Goal: Find specific page/section: Find specific page/section

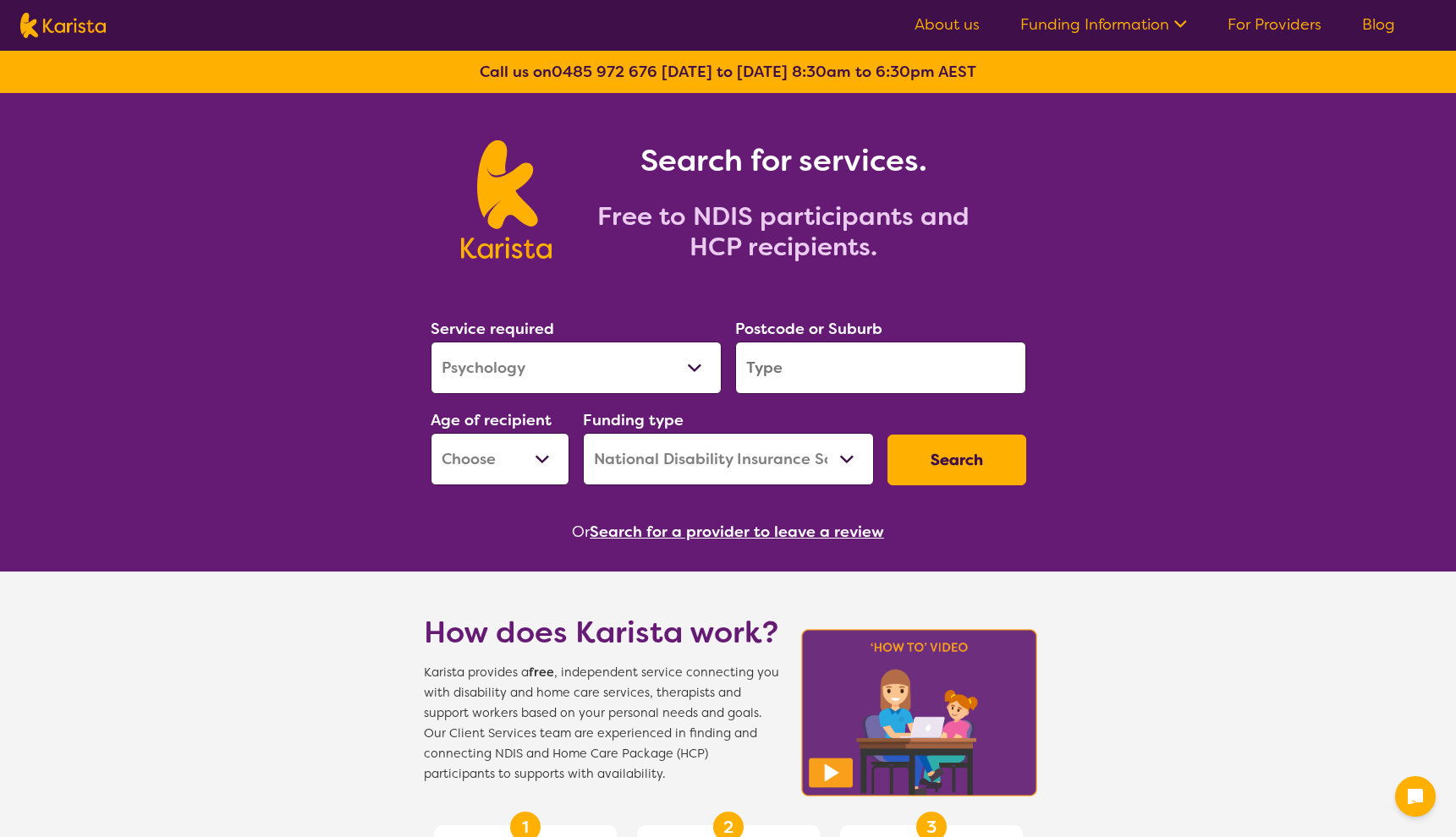
select select "Psychology"
select select "NDIS"
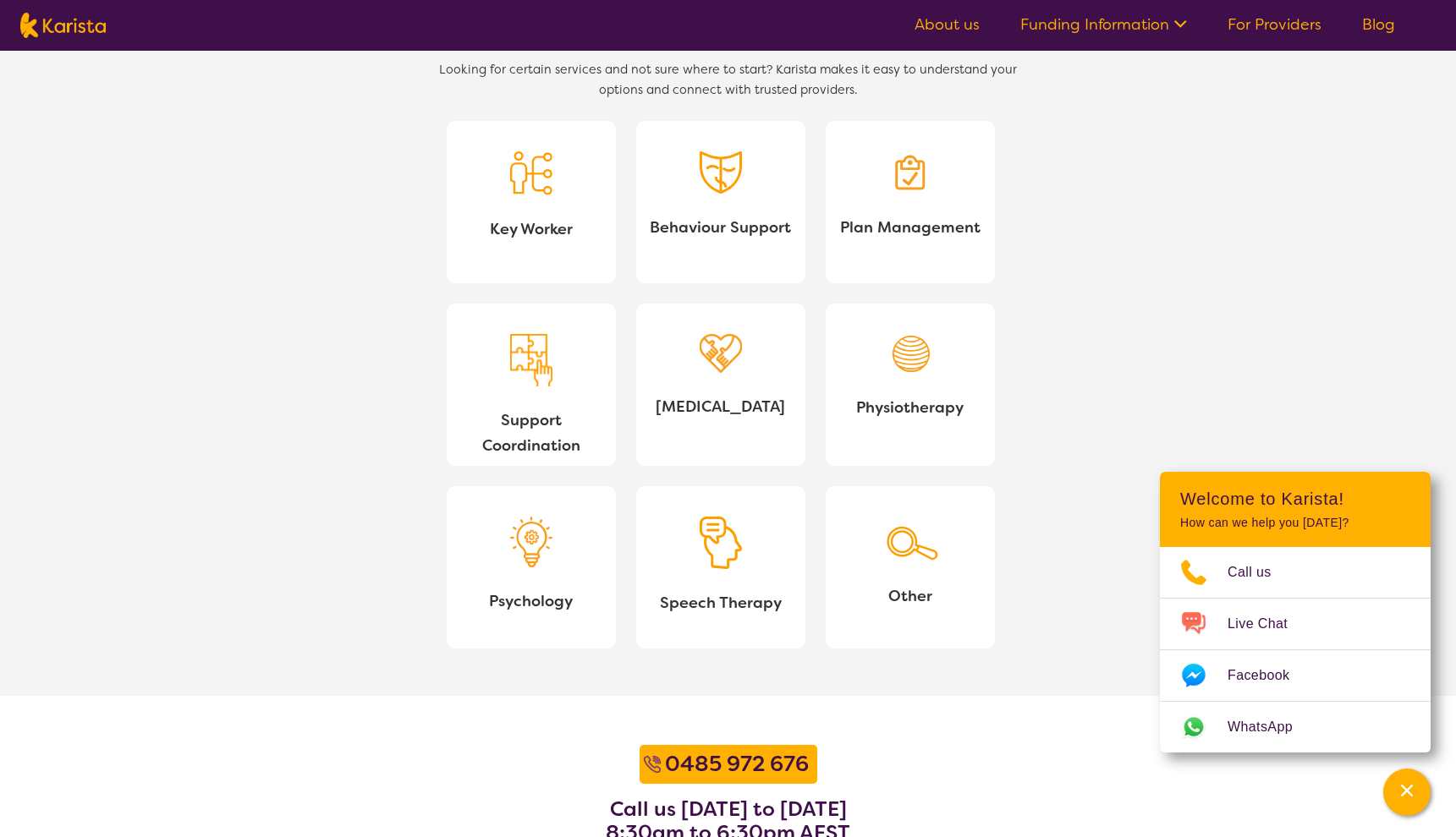
scroll to position [1904, 0]
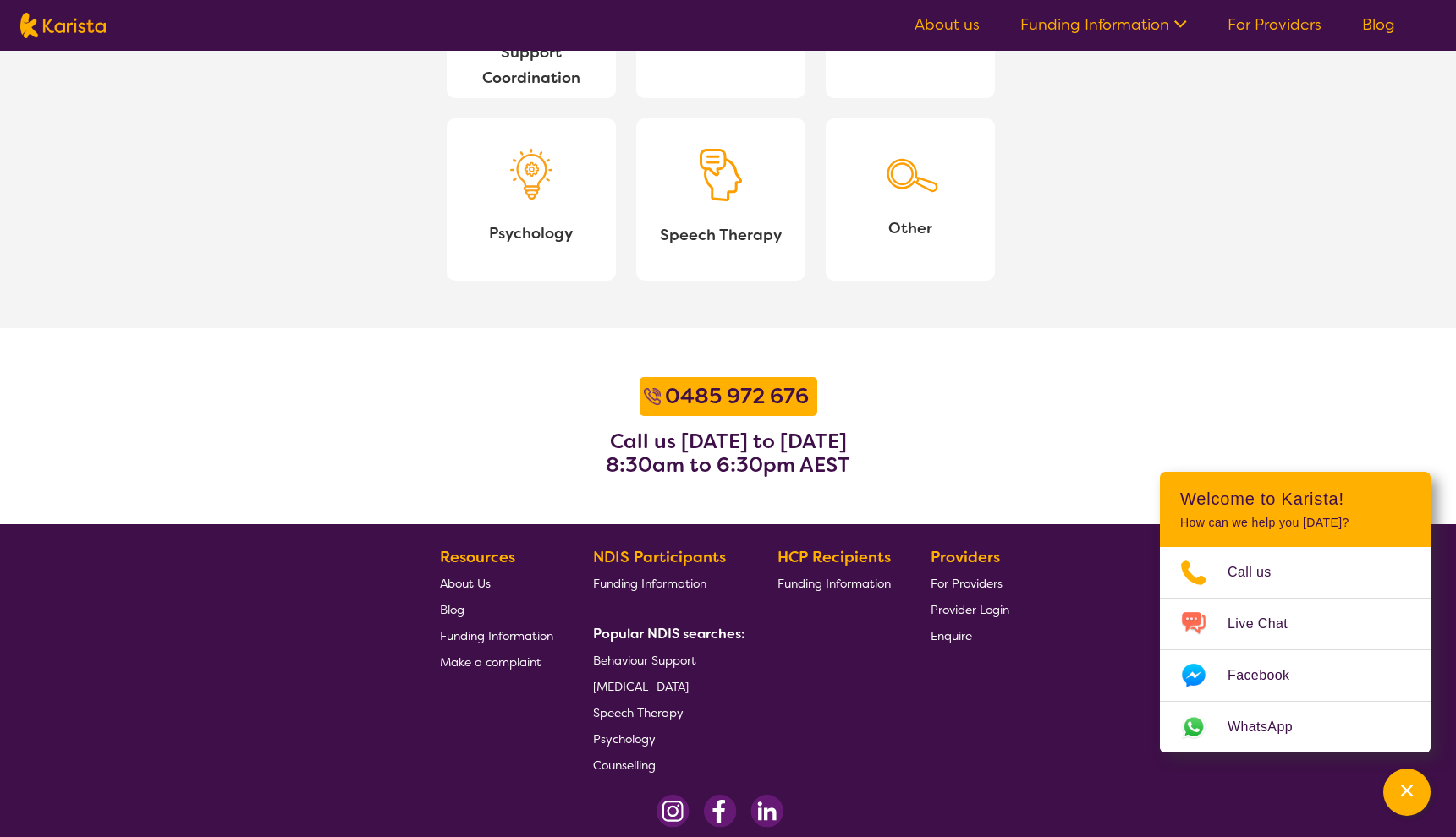
click at [465, 583] on span "About Us" at bounding box center [465, 583] width 51 height 15
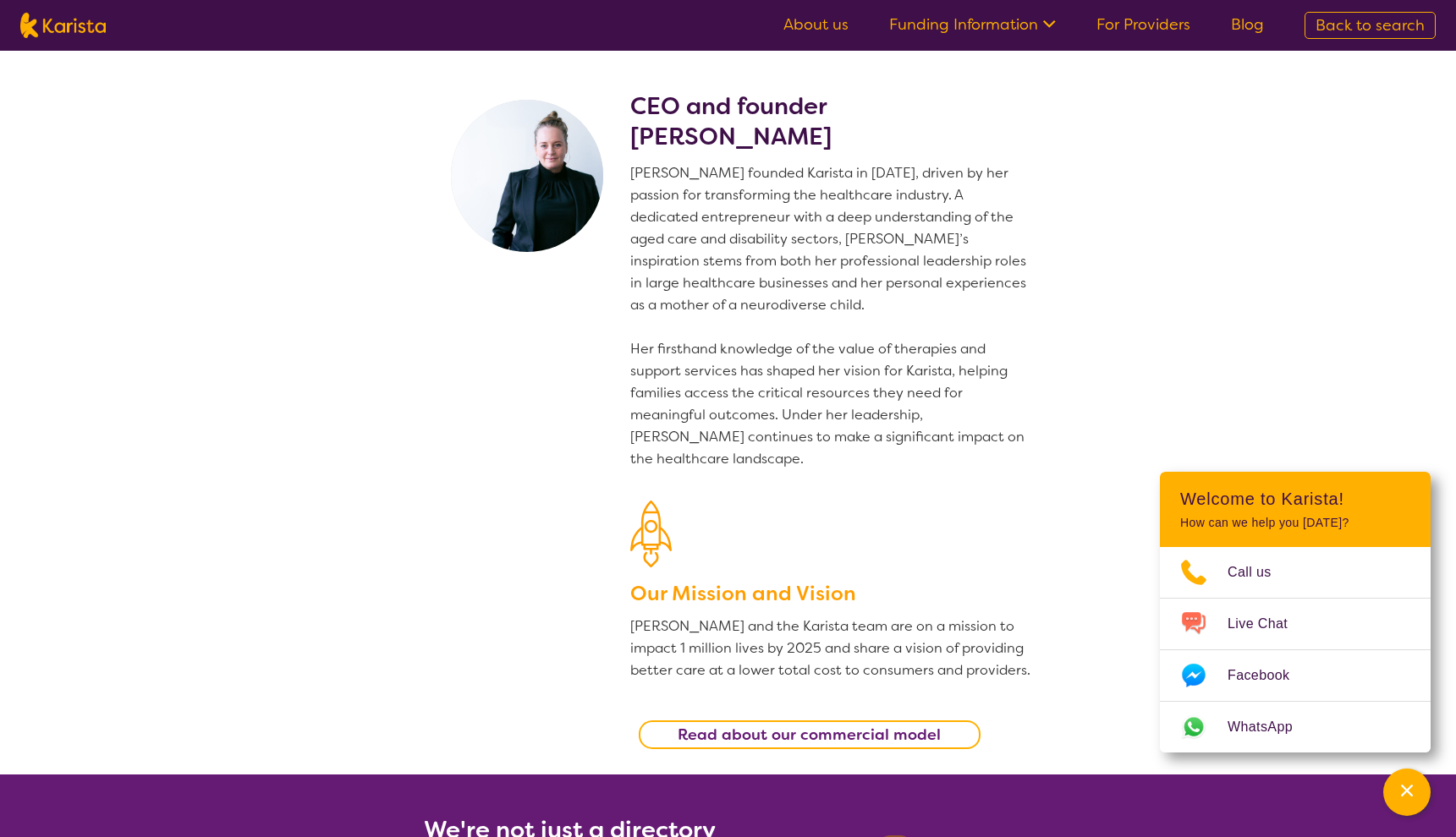
click at [351, 234] on section "CEO and founder Danielle Bodinnar Danielle founded Karista in 2016, driven by h…" at bounding box center [728, 413] width 1456 height 724
click at [72, 30] on img at bounding box center [63, 25] width 86 height 25
select select "Psychology"
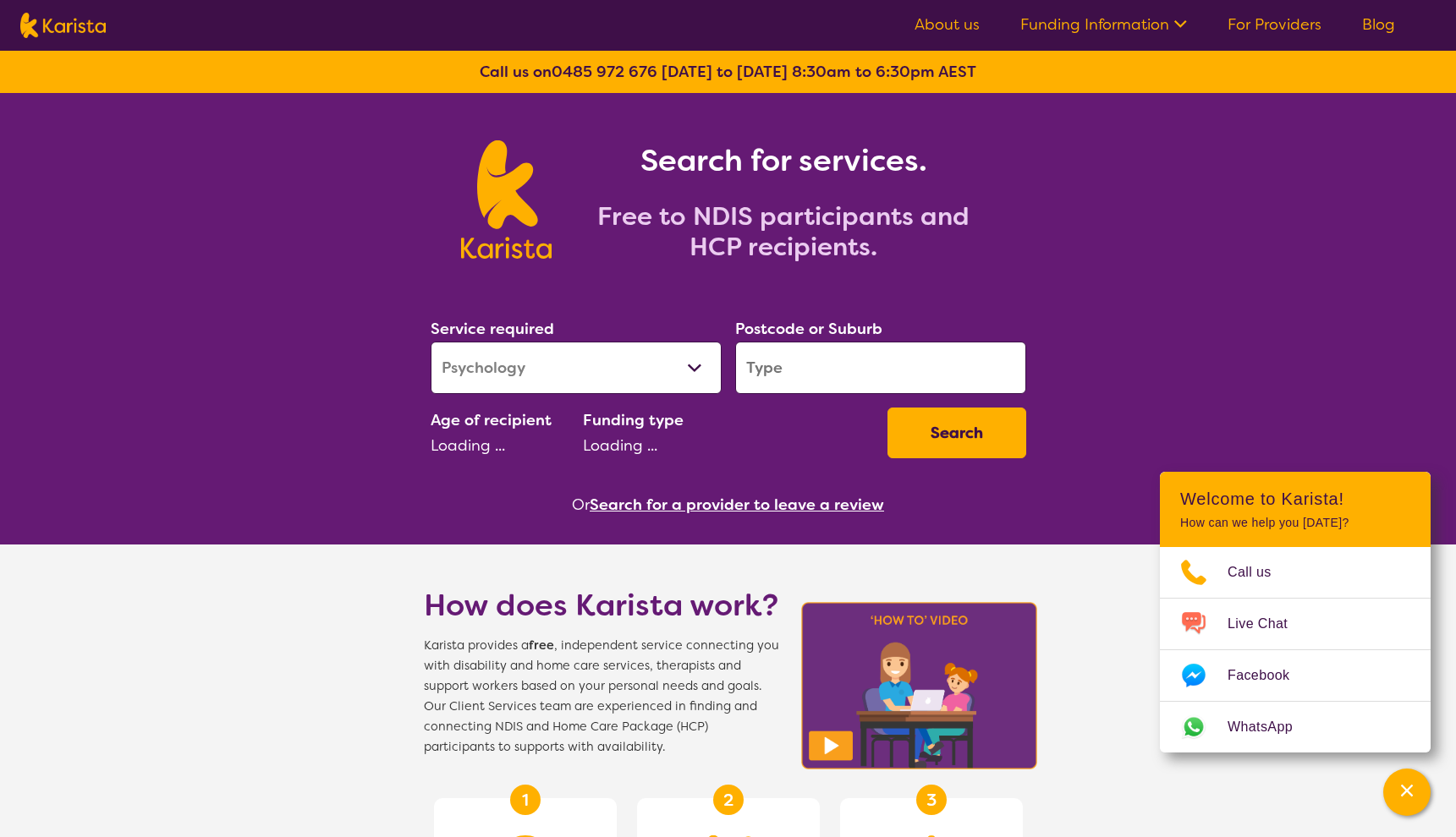
select select "NDIS"
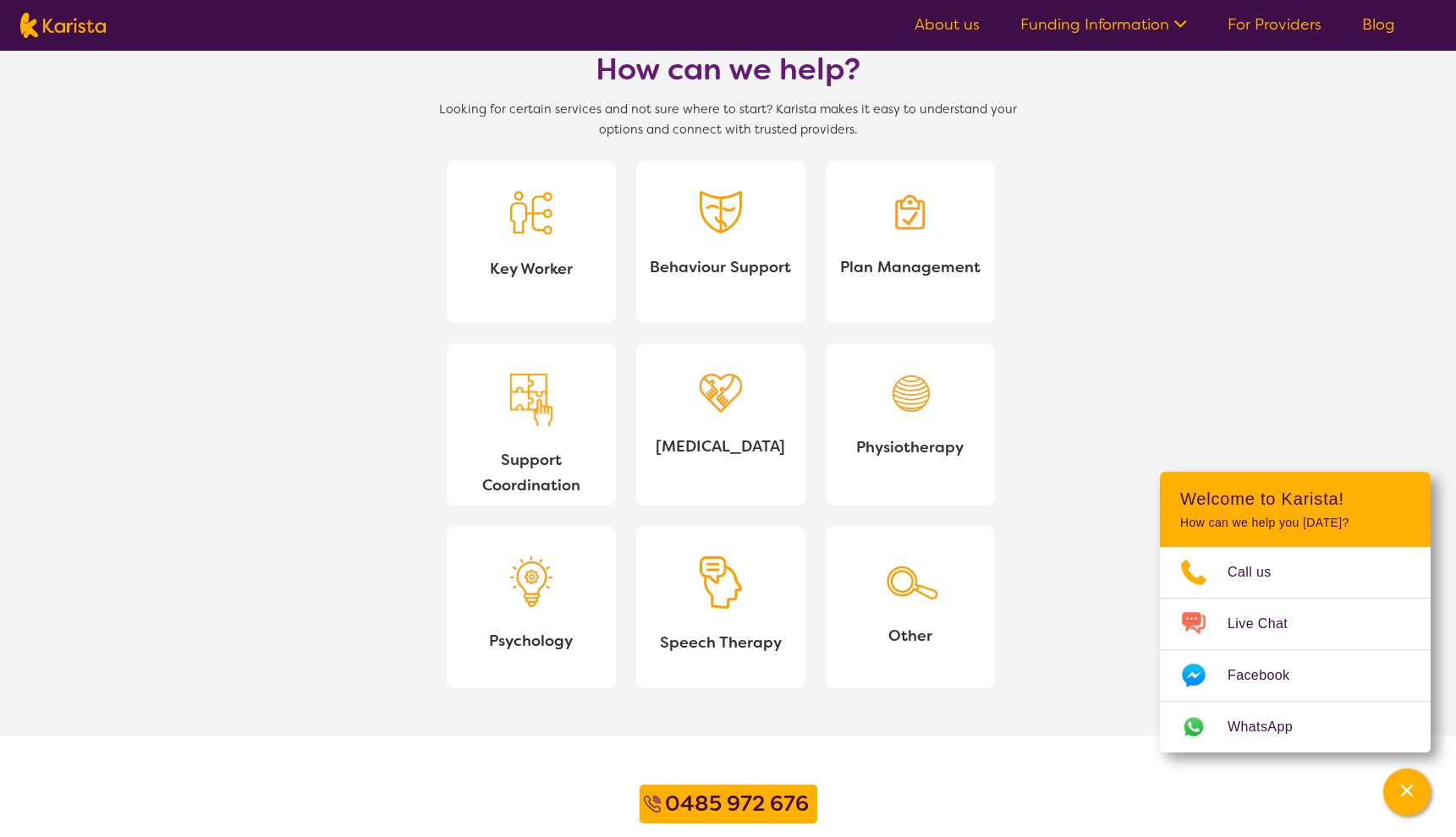
scroll to position [1615, 0]
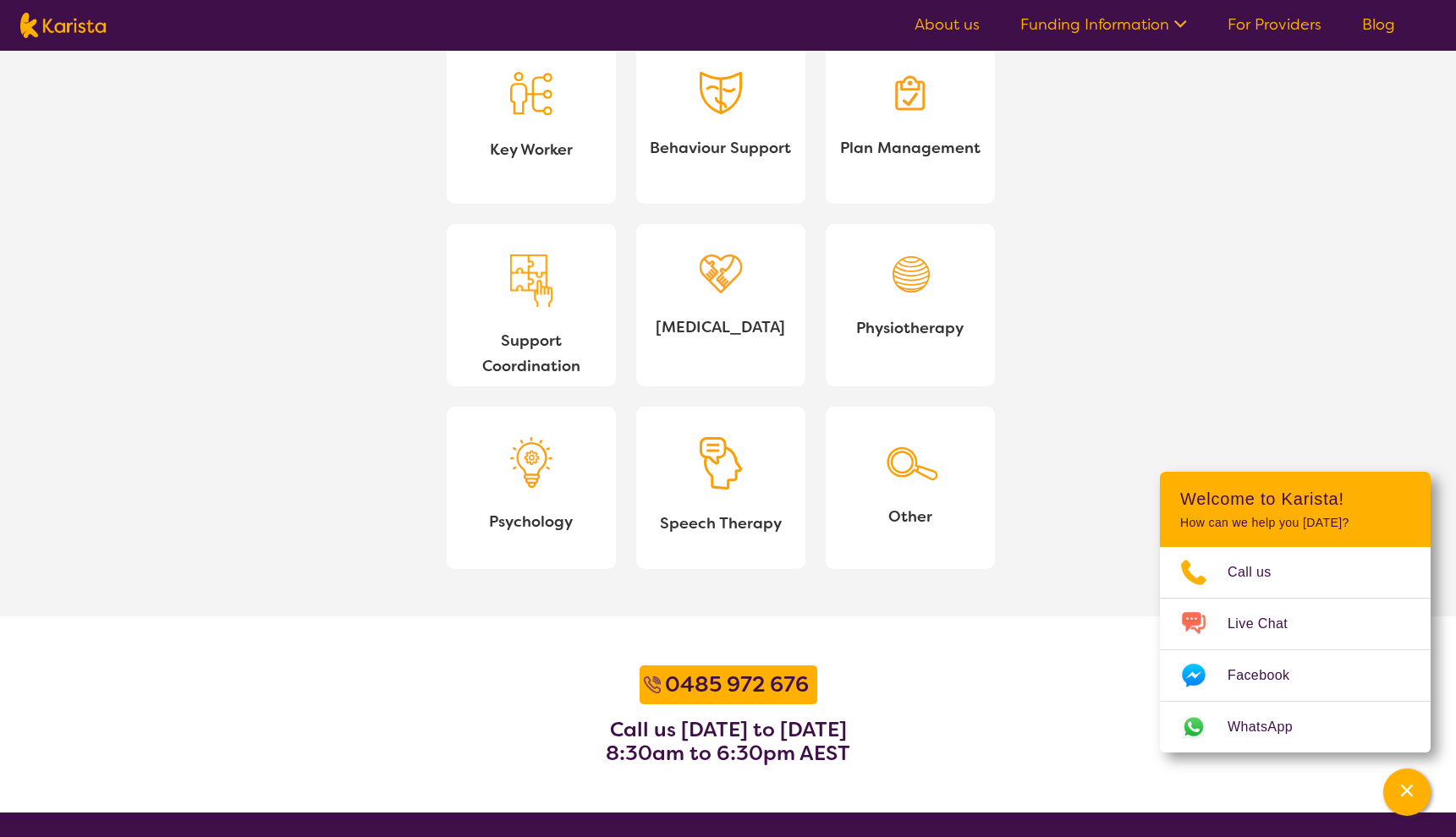
click at [911, 478] on img at bounding box center [910, 460] width 59 height 46
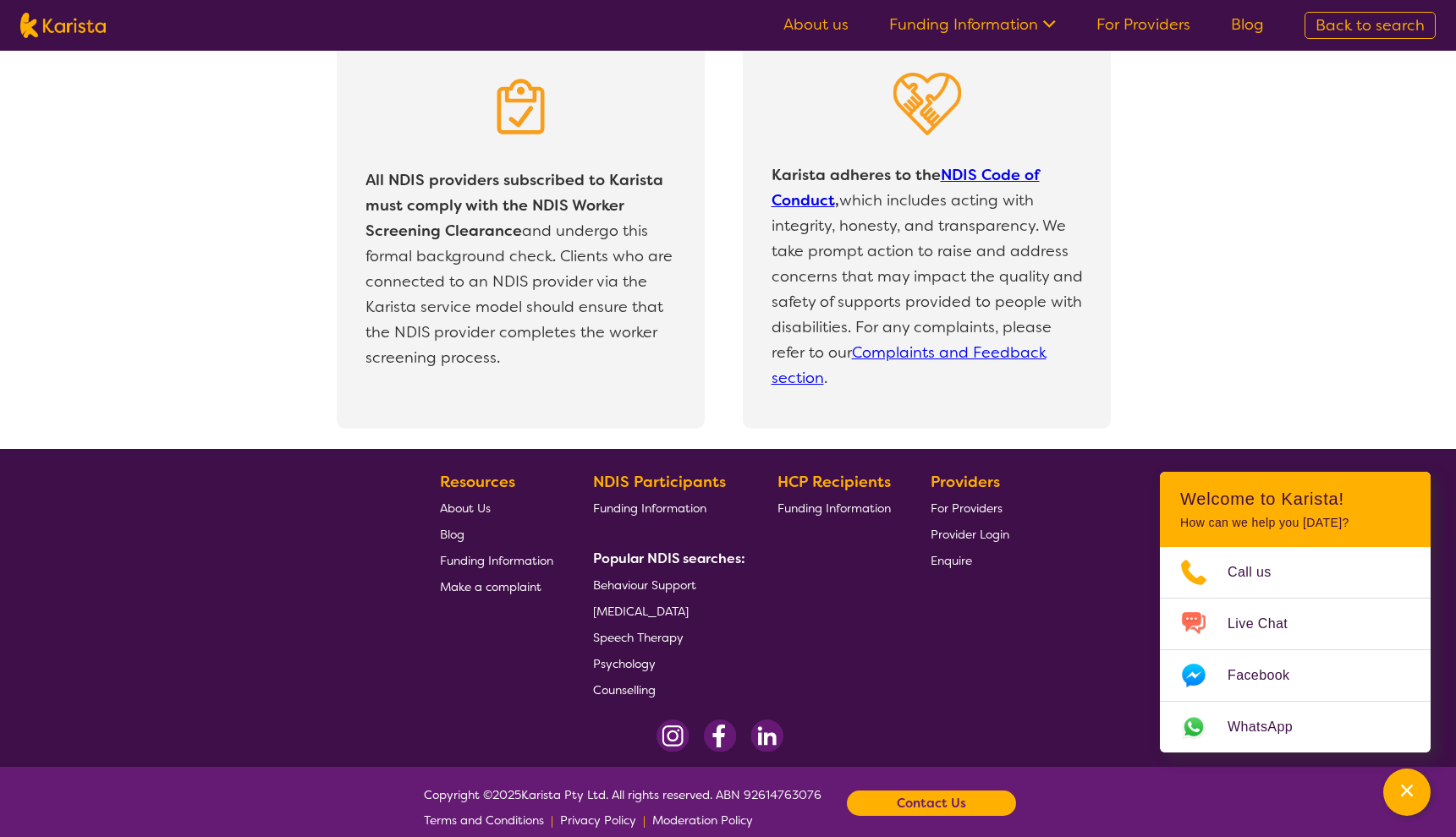
scroll to position [3547, 0]
